Goal: Use online tool/utility: Use online tool/utility

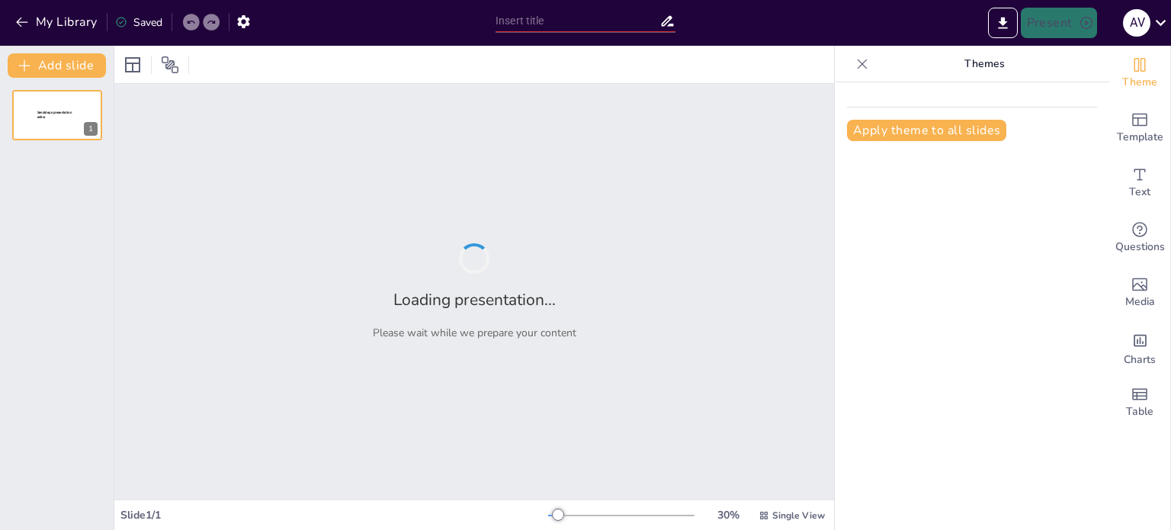
type input "Implementación de la Plataforma [PERSON_NAME] Pro, [PERSON_NAME] Diagnostics"
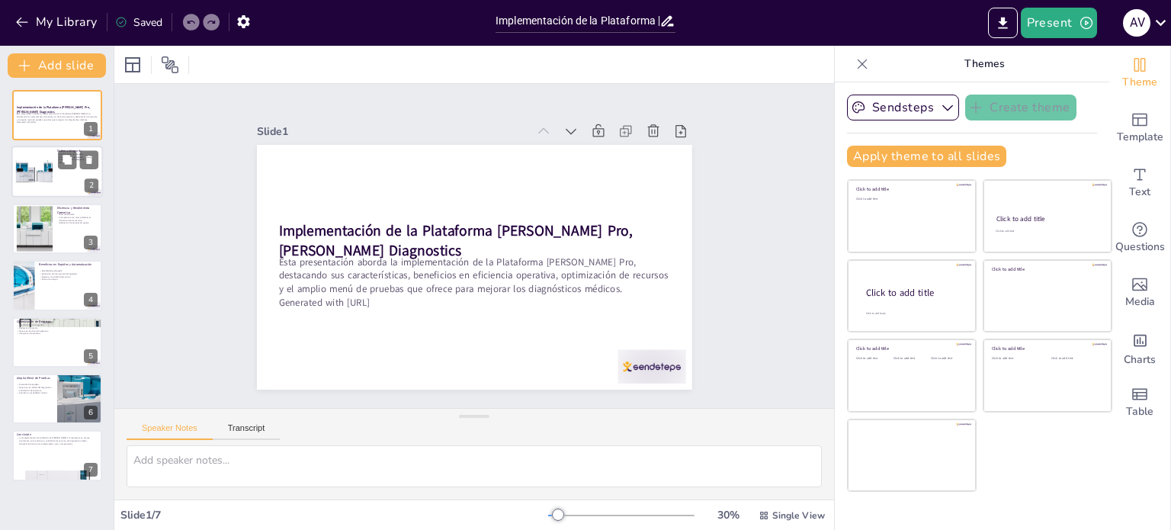
click at [42, 162] on div at bounding box center [33, 172] width 95 height 47
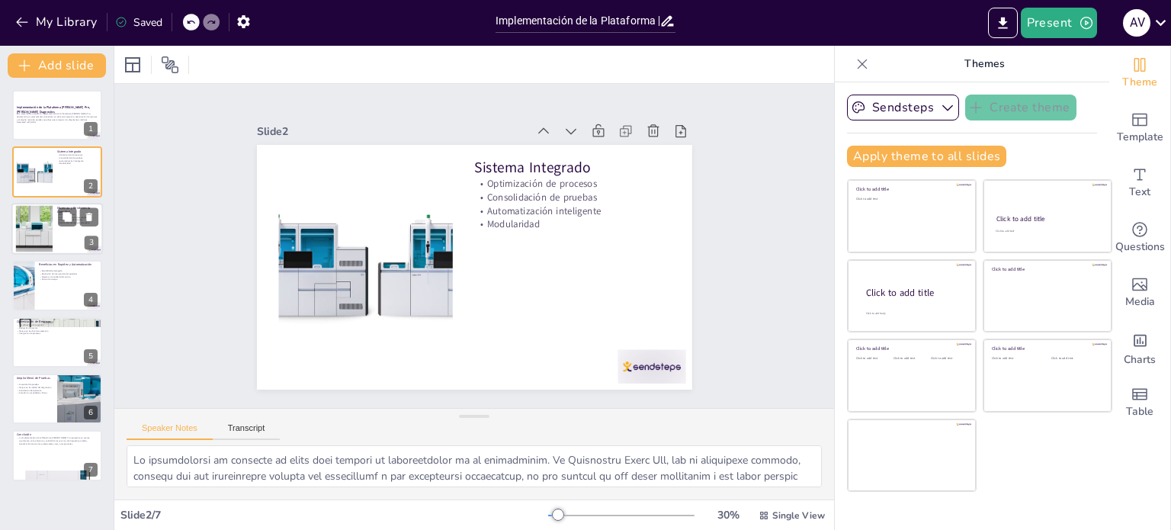
click at [40, 222] on div at bounding box center [33, 228] width 95 height 47
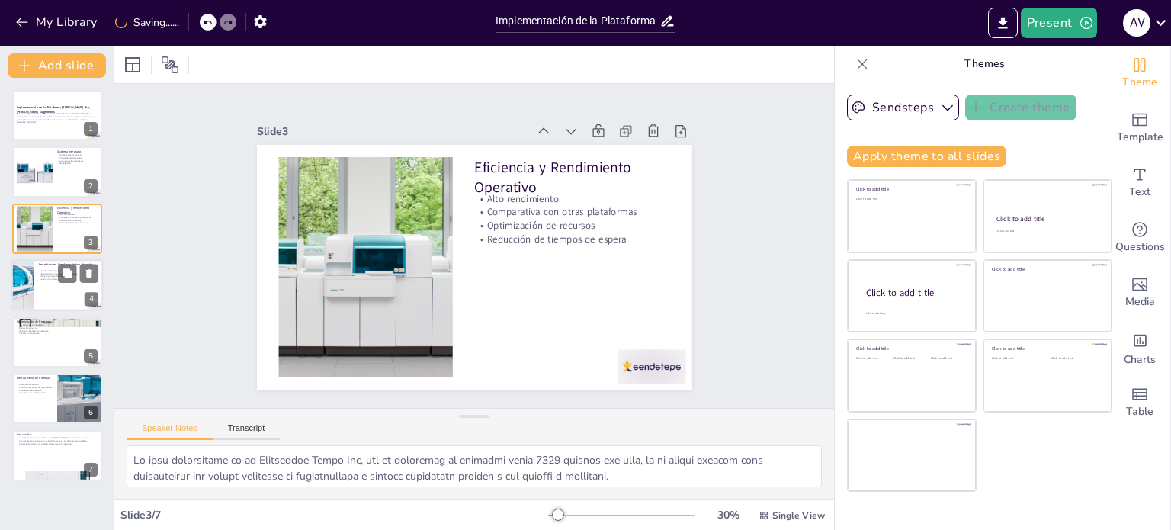
click at [42, 285] on div at bounding box center [57, 285] width 92 height 52
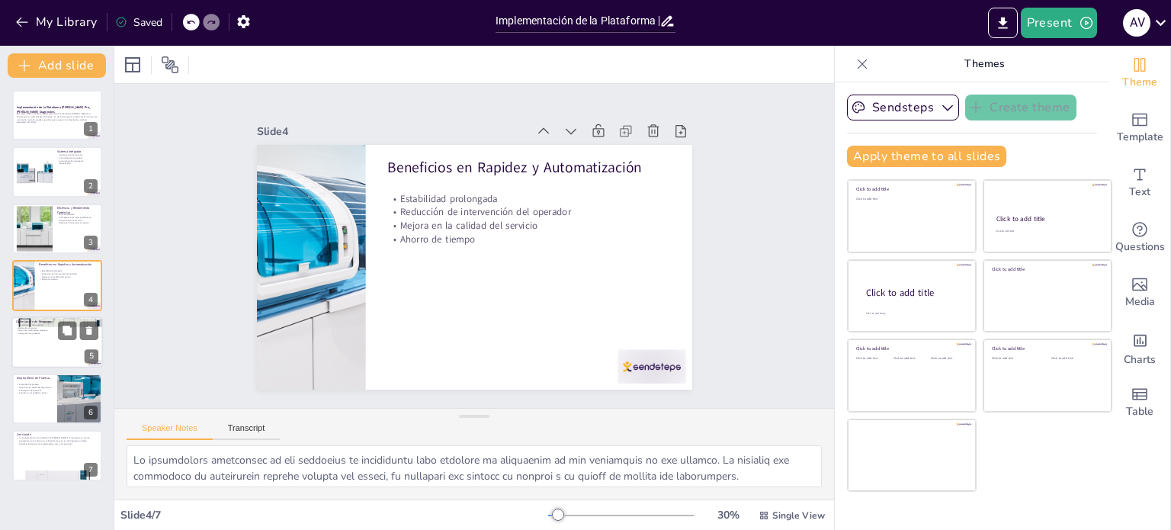
click at [40, 332] on p "Integración de procesos" at bounding box center [57, 333] width 82 height 3
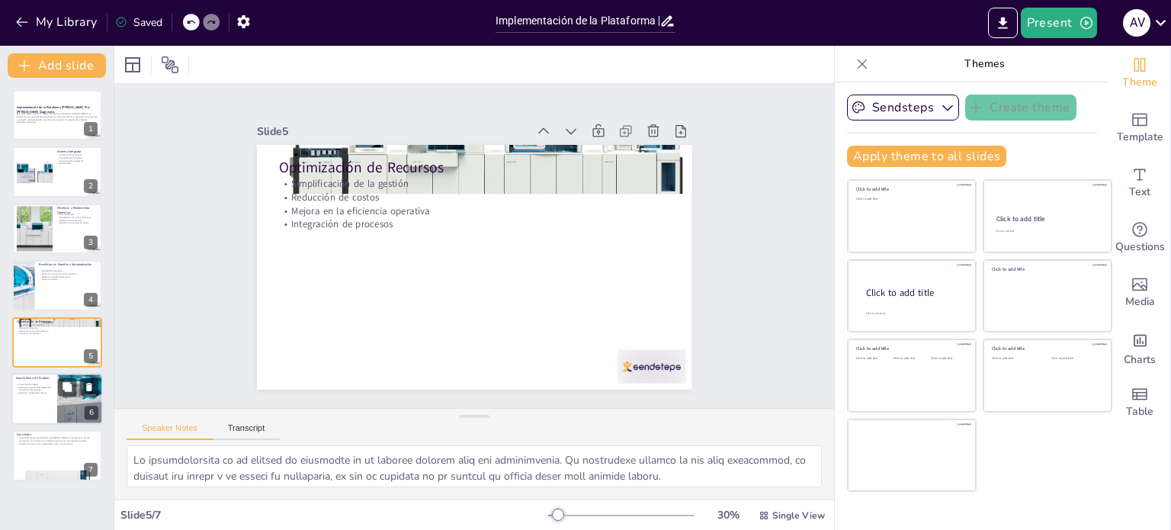
click at [44, 378] on p "Amplio Menú de Pruebas" at bounding box center [34, 378] width 37 height 5
type textarea "Lo ipsumdolor si ametcon adi elitse do Eiusmodtem Incid Utl et do magn aliquaen…"
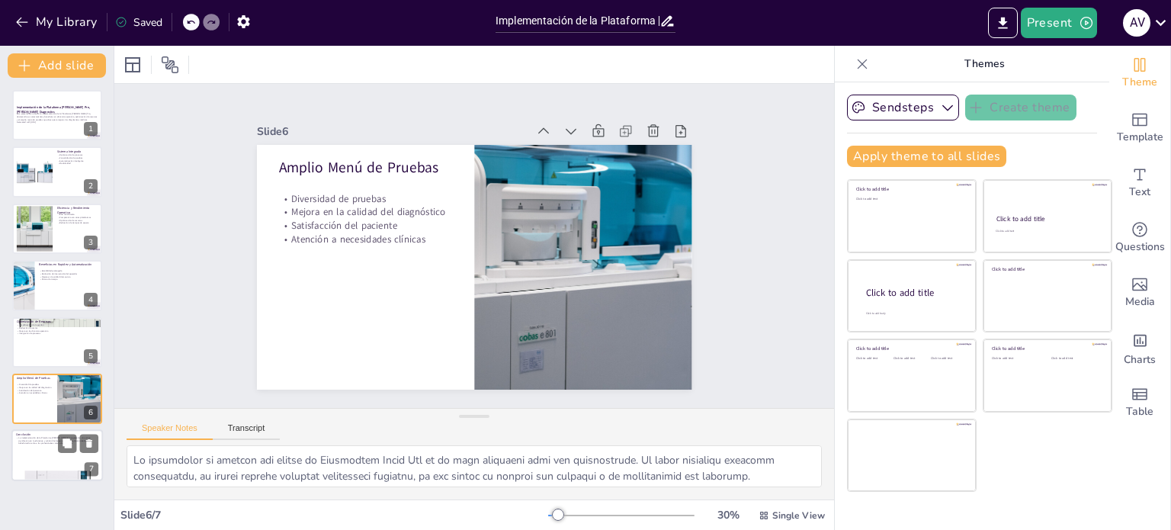
click at [43, 432] on p "Conclusión" at bounding box center [57, 434] width 82 height 5
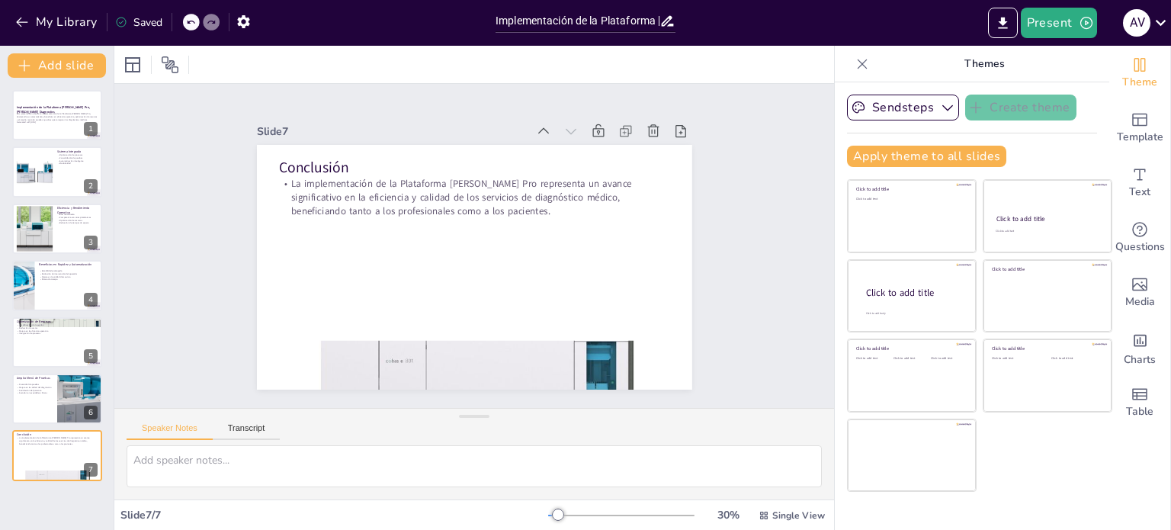
click at [855, 63] on icon at bounding box center [862, 63] width 15 height 15
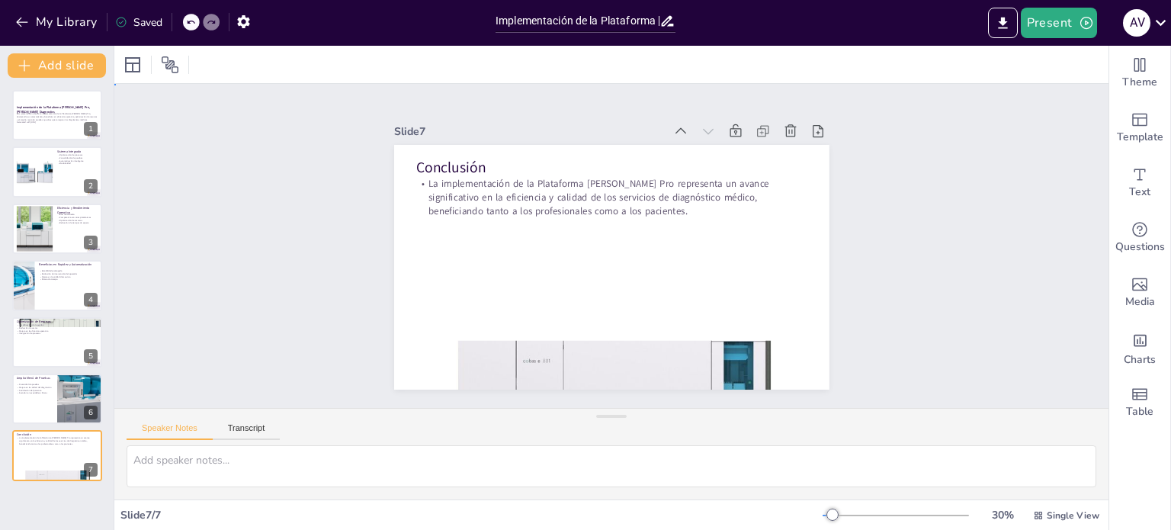
click at [893, 306] on div "Slide 1 Implementación de la Plataforma [PERSON_NAME] Pro, [PERSON_NAME] Diagno…" at bounding box center [611, 245] width 1046 height 615
click at [893, 306] on div "Slide 1 Implementación de la Plataforma [PERSON_NAME] Pro, [PERSON_NAME] Diagno…" at bounding box center [612, 246] width 778 height 1023
click at [35, 394] on div "Diversidad de pruebas Mejora en la calidad del diagnóstico Satisfacción del pac…" at bounding box center [34, 389] width 37 height 13
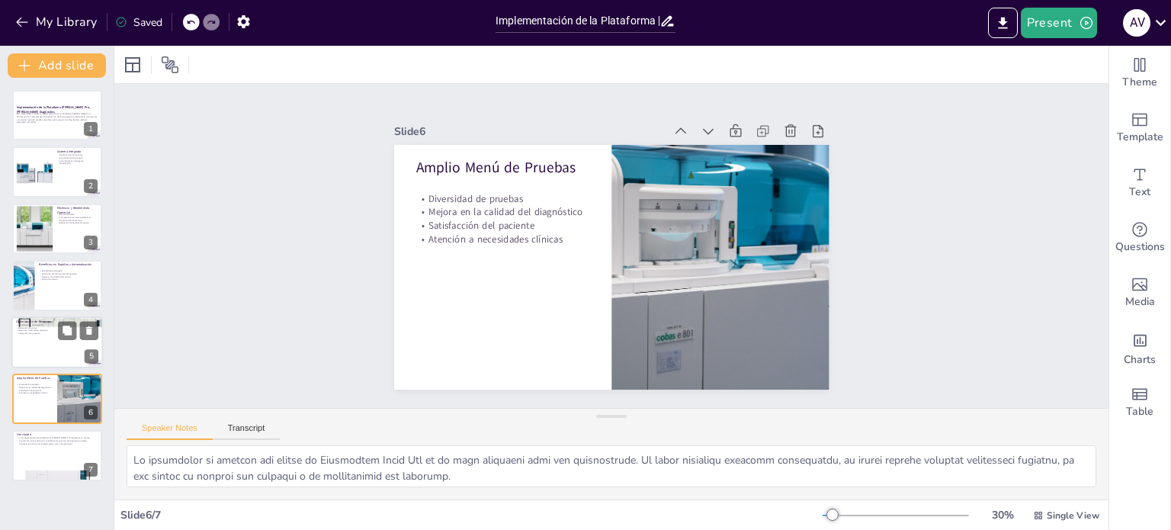
click at [50, 345] on div at bounding box center [57, 342] width 92 height 52
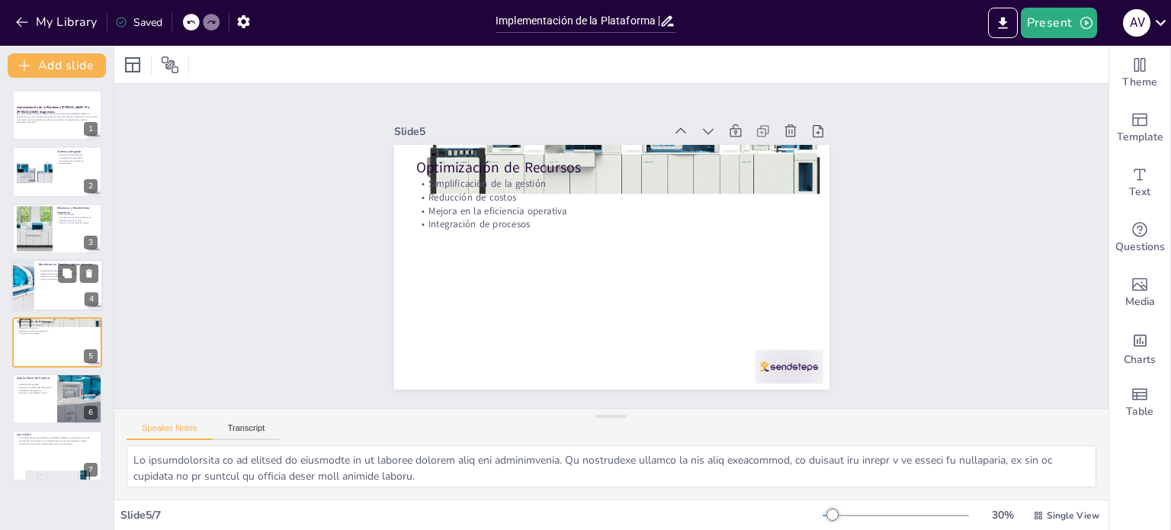
click at [49, 297] on div at bounding box center [57, 285] width 92 height 52
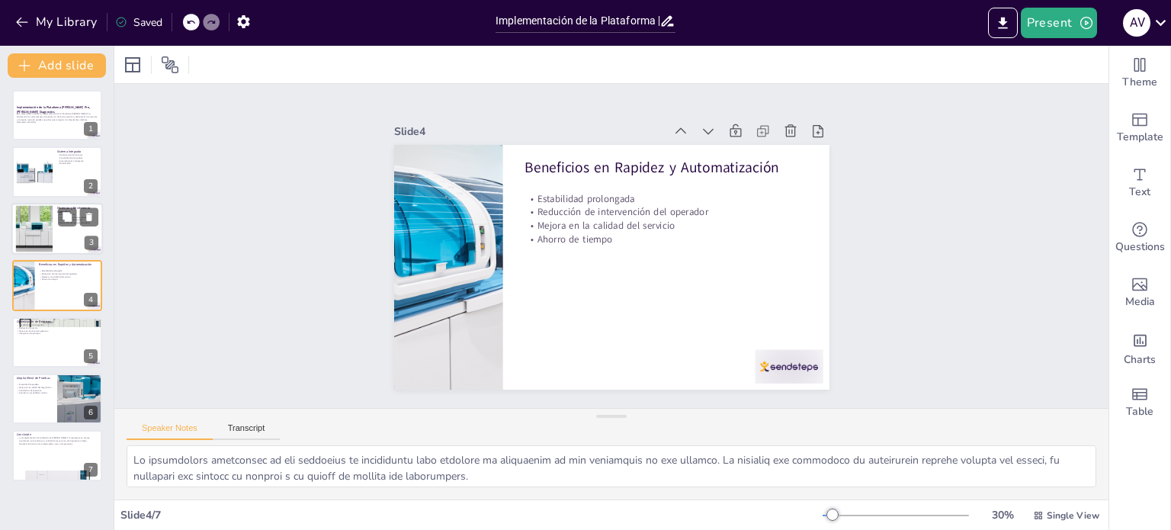
click at [55, 223] on div at bounding box center [57, 229] width 92 height 52
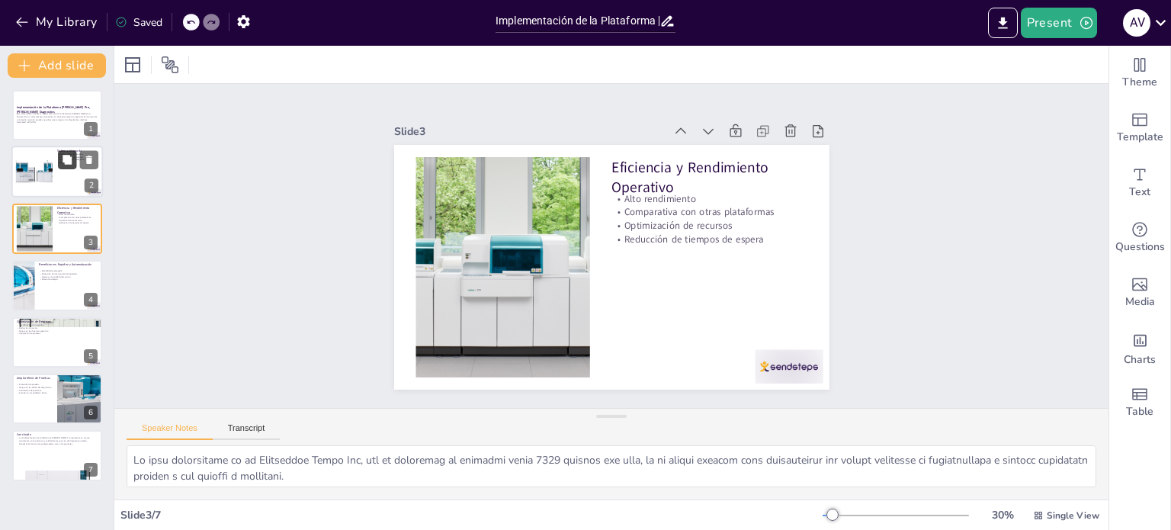
click at [60, 167] on button at bounding box center [67, 160] width 18 height 18
type textarea "Lo ipsumdolorsi am consecte ad elits doei tempori ut laboreetdolor ma al enimad…"
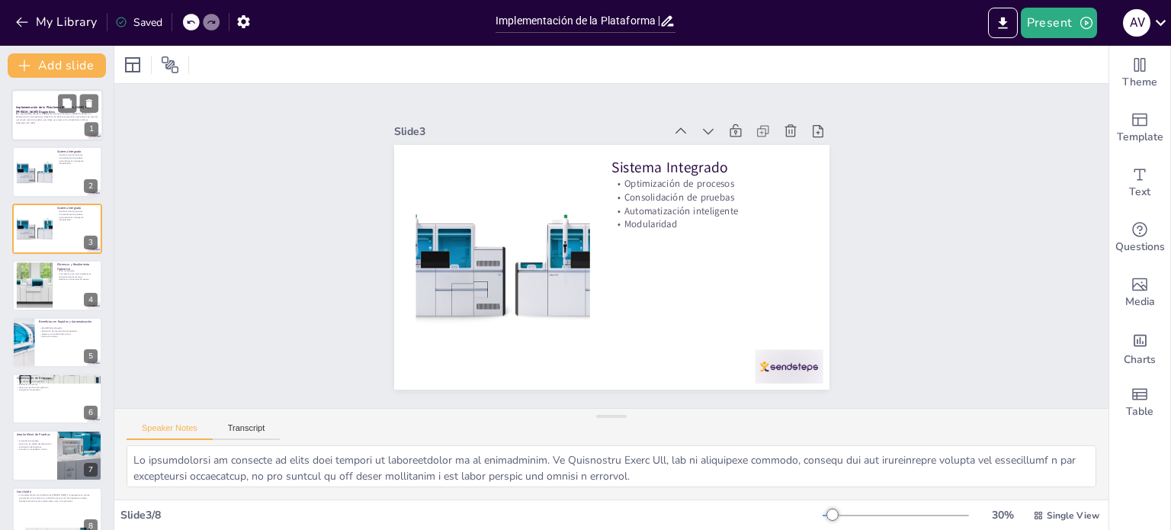
click at [50, 122] on p "Generated with [URL]" at bounding box center [57, 122] width 82 height 3
